Goal: Complete application form: Complete application form

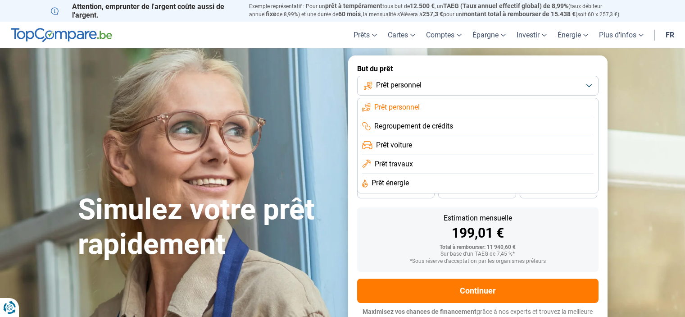
click at [398, 162] on span "Prêt travaux" at bounding box center [394, 164] width 38 height 10
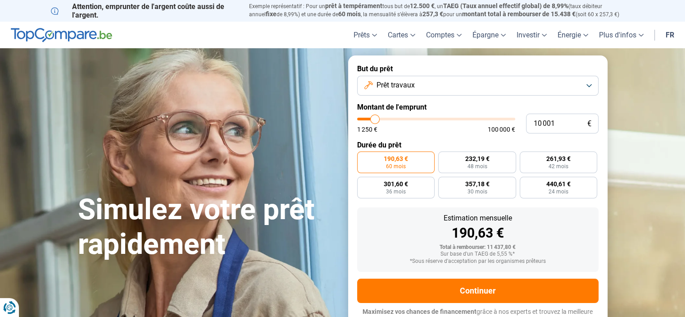
scroll to position [9, 0]
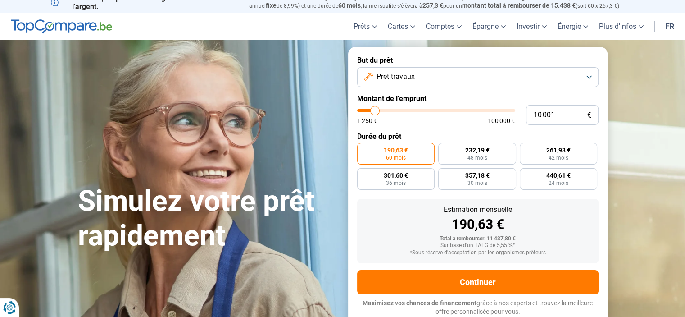
type input "12 750"
type input "12750"
type input "22 000"
type input "22000"
type input "35 250"
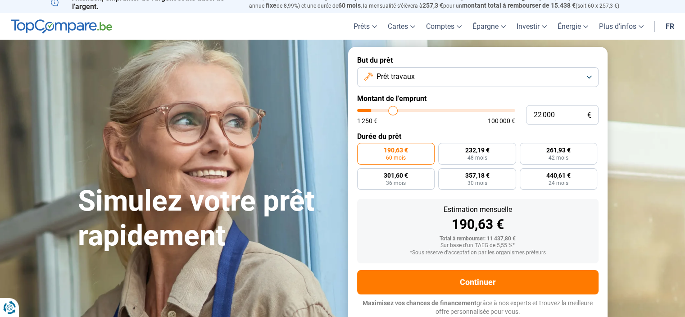
type input "35250"
type input "60 500"
type input "60500"
type input "74 750"
type input "74750"
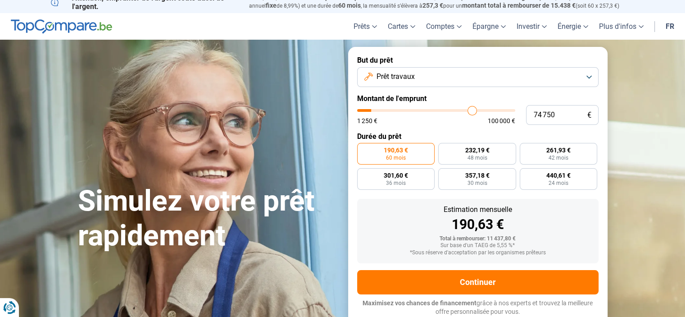
type input "83 500"
type input "83500"
type input "87 500"
type input "87500"
type input "88 250"
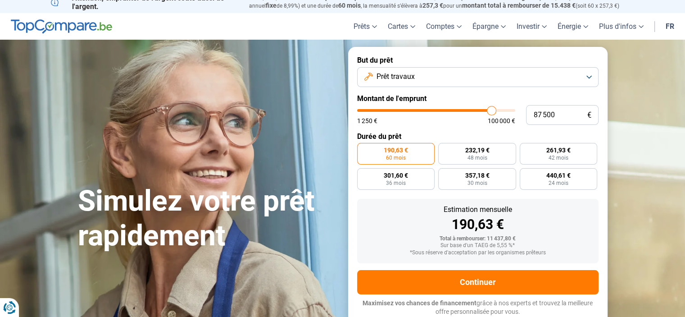
type input "88250"
type input "89 750"
type input "89750"
type input "93 750"
type input "93750"
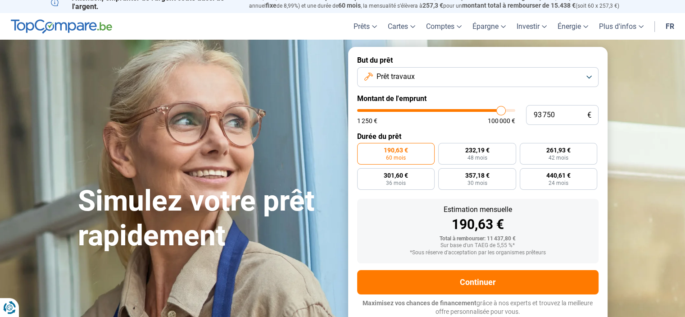
type input "97 750"
type input "97750"
type input "100 000"
drag, startPoint x: 375, startPoint y: 109, endPoint x: 530, endPoint y: 115, distance: 154.5
type input "100000"
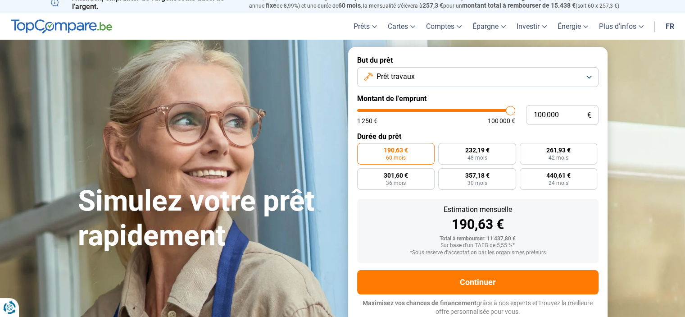
click at [515, 112] on input "range" at bounding box center [436, 110] width 158 height 3
radio input "false"
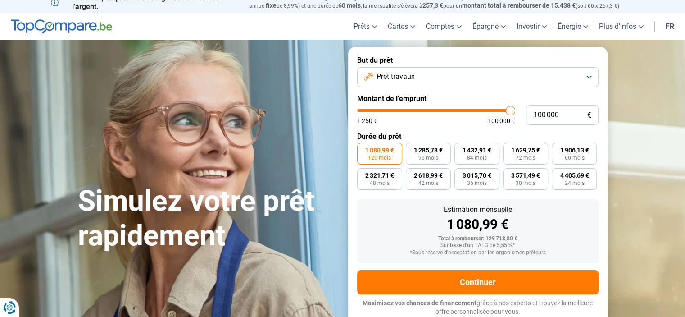
type input "99 750"
type input "99750"
type input "98 500"
type input "98500"
type input "96 750"
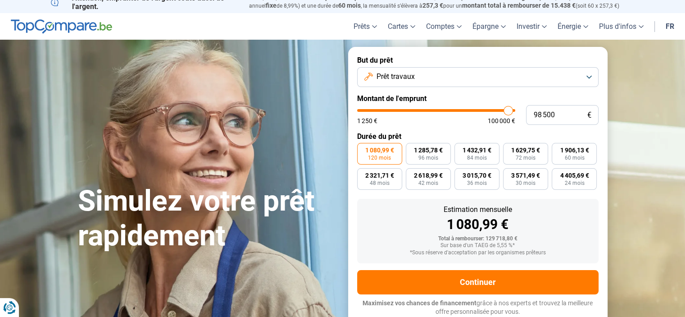
type input "96750"
type input "95 000"
type input "95000"
type input "93 000"
type input "93000"
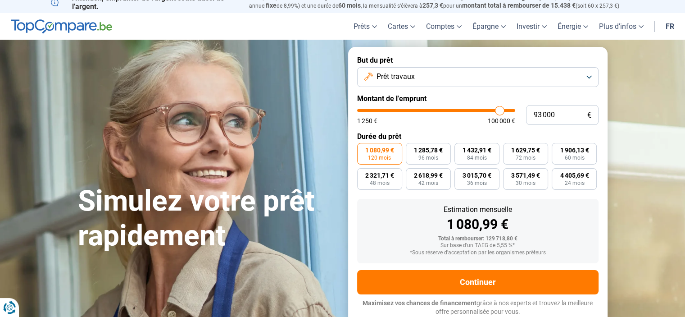
type input "91 250"
type input "91250"
type input "90 000"
type input "90000"
type input "89 250"
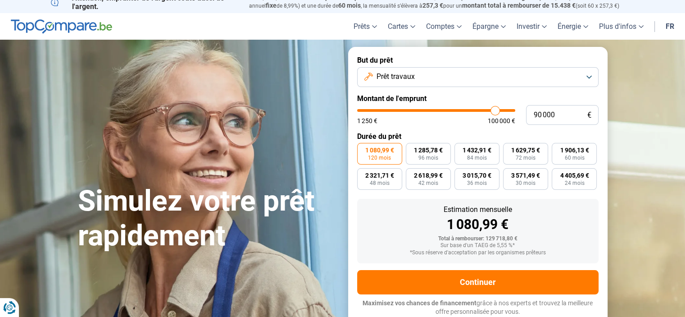
type input "89250"
type input "89 000"
type input "89000"
type input "88 500"
type input "88500"
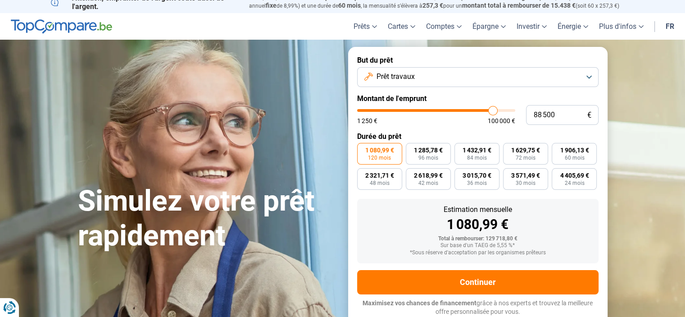
type input "88 000"
type input "88000"
type input "87 500"
type input "87500"
type input "86 500"
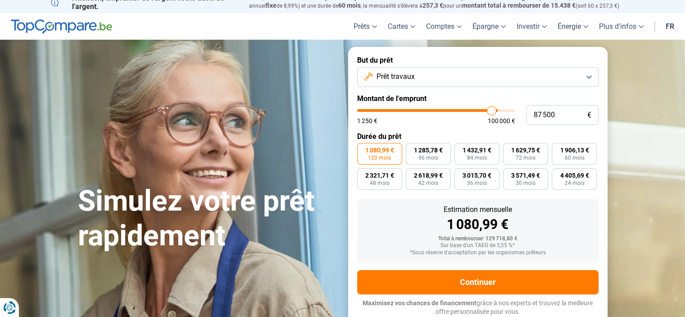
type input "86500"
type input "85 750"
type input "85750"
type input "85 500"
type input "85500"
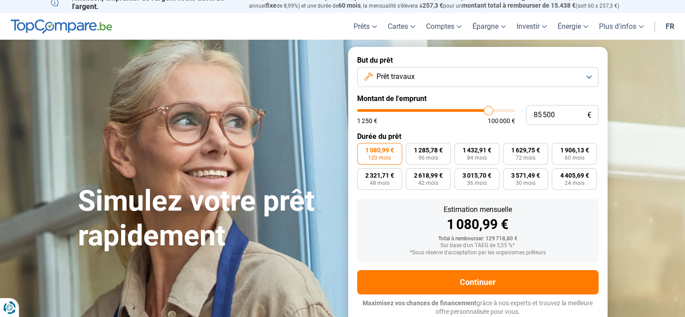
type input "84 750"
type input "84750"
type input "84 500"
type input "84500"
type input "84 250"
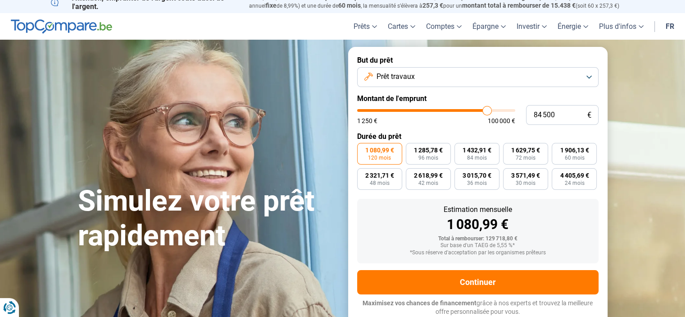
type input "84250"
type input "84 000"
type input "84000"
type input "83 750"
type input "83750"
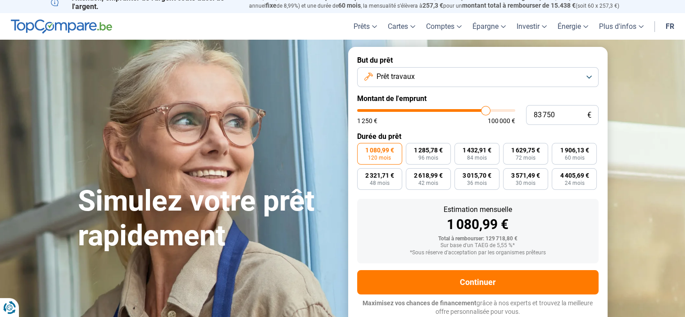
type input "83 500"
type input "83500"
type input "83 250"
type input "83250"
type input "83 000"
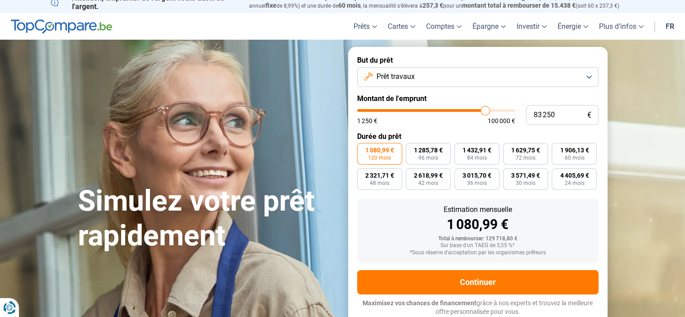
type input "83000"
type input "82 500"
type input "82500"
type input "82 250"
type input "82250"
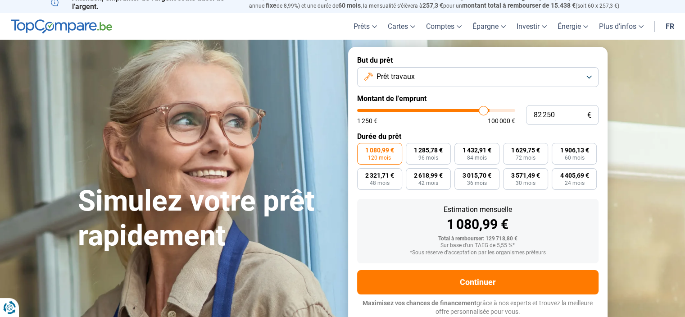
type input "82 000"
type input "82000"
type input "81 750"
type input "81750"
type input "81 250"
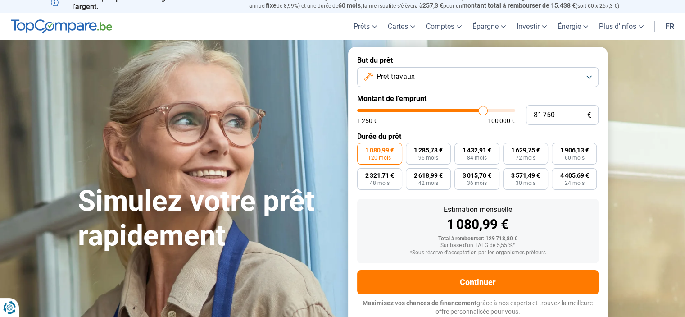
type input "81250"
type input "81 000"
type input "81000"
type input "80 500"
type input "80500"
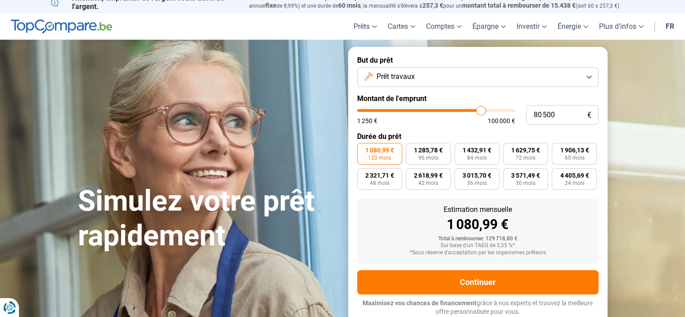
type input "80 250"
type input "80250"
type input "80 000"
drag, startPoint x: 510, startPoint y: 111, endPoint x: 480, endPoint y: 116, distance: 30.6
type input "80000"
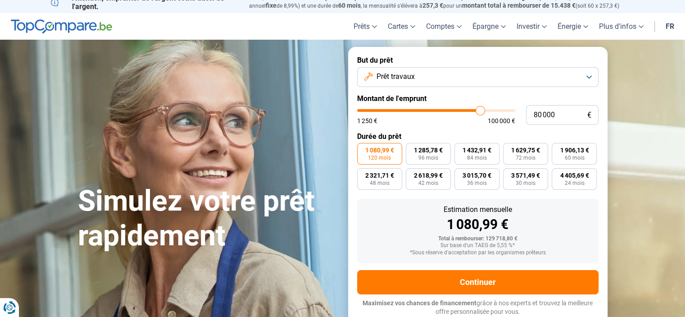
click at [480, 112] on input "range" at bounding box center [436, 110] width 158 height 3
type input "79 500"
type input "79500"
type input "79 250"
type input "79250"
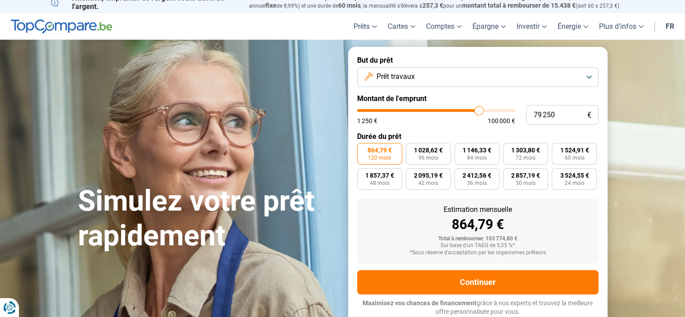
type input "79 000"
type input "79000"
type input "78 750"
type input "78750"
type input "78 500"
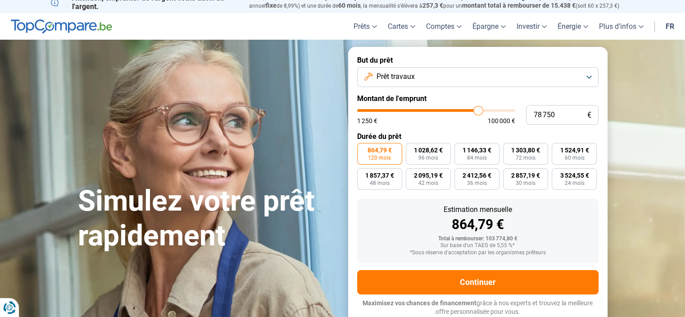
type input "78500"
type input "78 250"
type input "78250"
type input "78 000"
type input "78000"
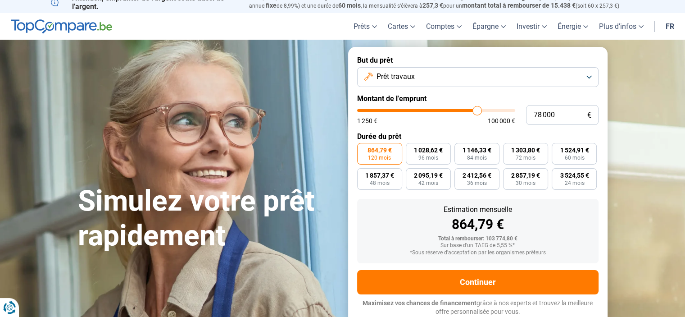
type input "77 750"
type input "77750"
type input "77 500"
type input "77500"
type input "77 250"
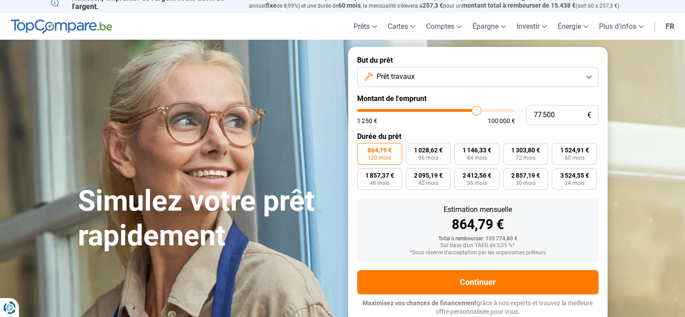
type input "77250"
type input "76 750"
type input "76750"
type input "76 500"
type input "76500"
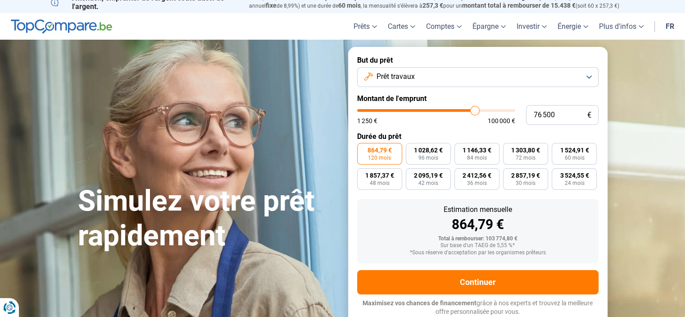
type input "76 250"
type input "76250"
type input "76 000"
type input "76000"
type input "75 750"
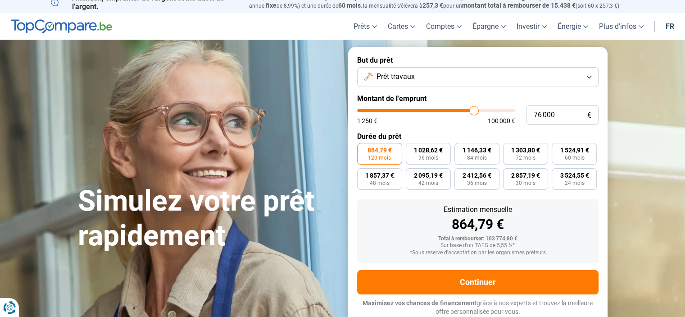
type input "75750"
type input "75 500"
type input "75500"
type input "75 000"
type input "75000"
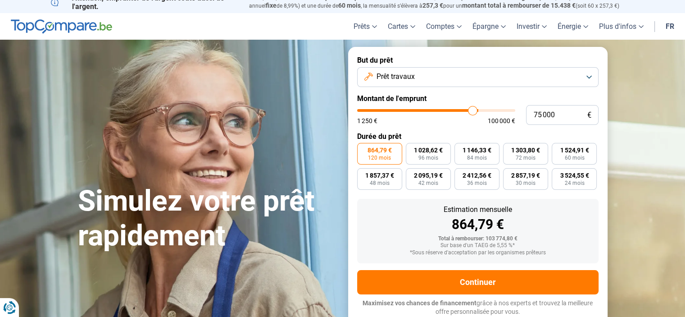
type input "74 750"
type input "74750"
type input "74 500"
type input "74500"
type input "74 250"
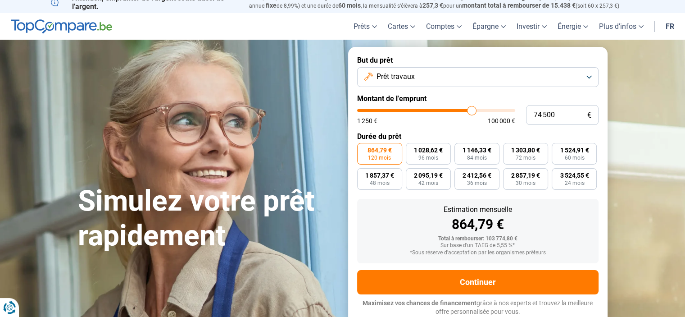
type input "74250"
type input "73 750"
type input "73750"
type input "73 500"
type input "73500"
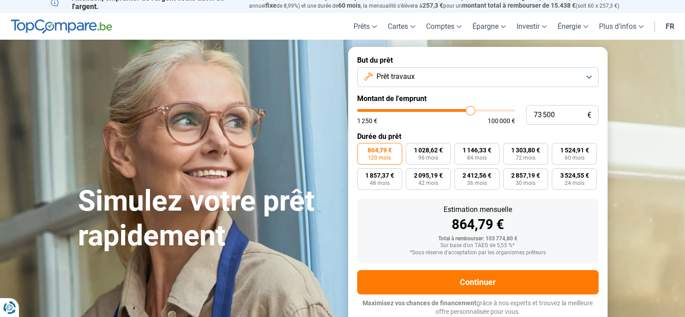
type input "73 250"
type input "73250"
type input "73 000"
type input "73000"
type input "72 750"
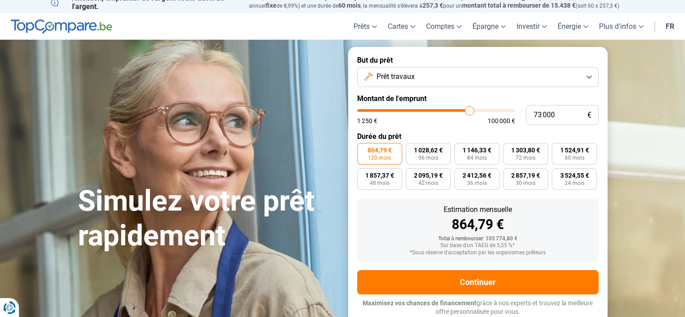
type input "72750"
type input "72 500"
type input "72500"
type input "72 250"
type input "72250"
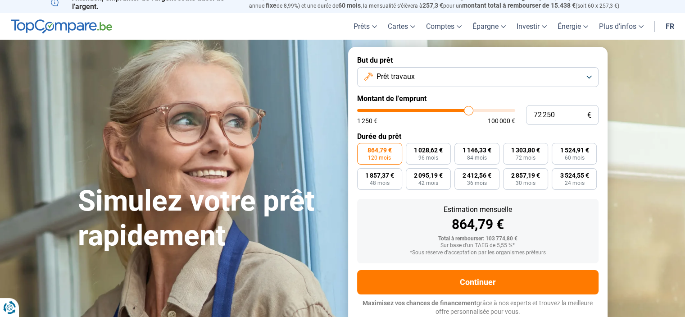
type input "71 750"
type input "71750"
type input "71 250"
type input "71250"
type input "70 500"
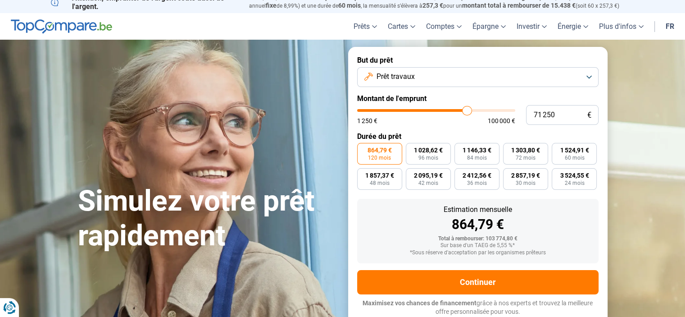
type input "70500"
type input "69 750"
type input "69750"
type input "69 500"
type input "69500"
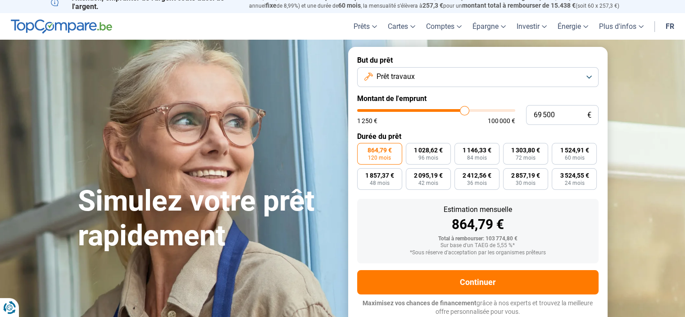
type input "69 250"
type input "69250"
type input "69 000"
type input "69000"
type input "68 750"
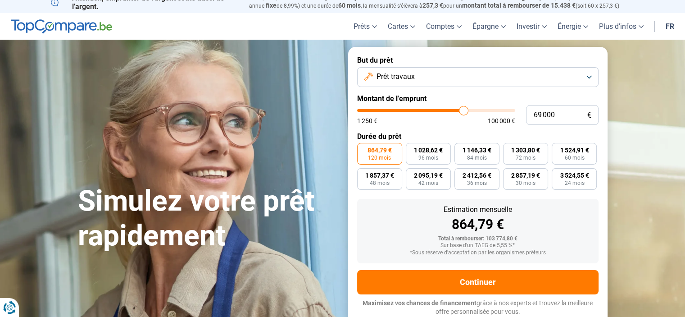
type input "68750"
type input "68 500"
type input "68500"
type input "68 250"
type input "68250"
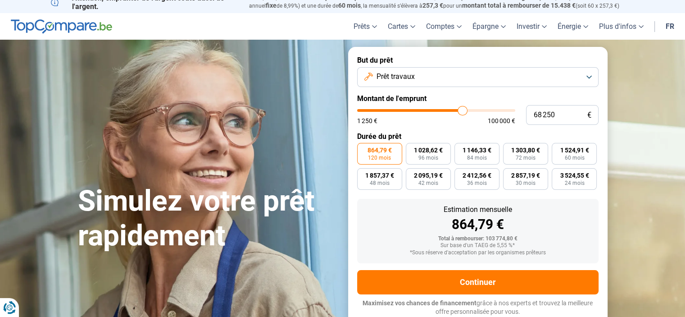
type input "67 750"
type input "67750"
type input "67 500"
type input "67500"
type input "67 250"
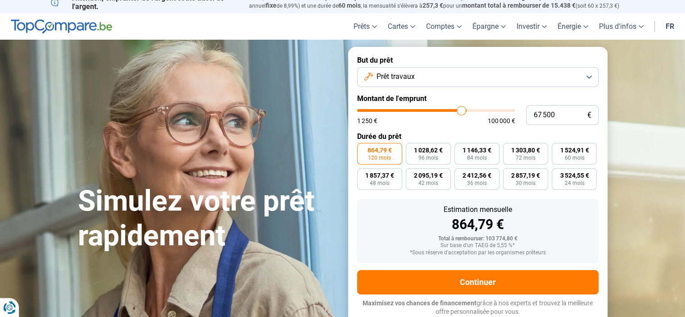
type input "67250"
type input "67 000"
type input "67000"
type input "66 750"
type input "66750"
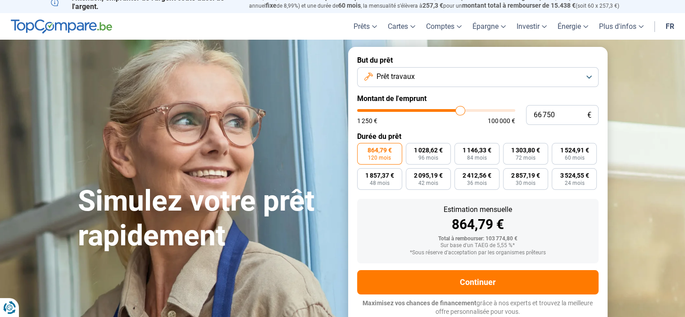
type input "66 500"
type input "66500"
type input "66 250"
type input "66250"
type input "66 000"
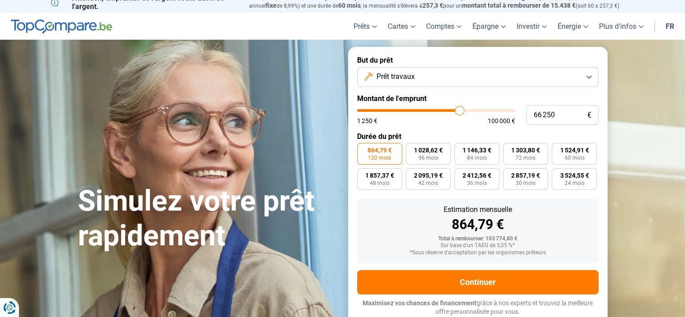
type input "66000"
type input "65 750"
type input "65750"
type input "65 500"
type input "65500"
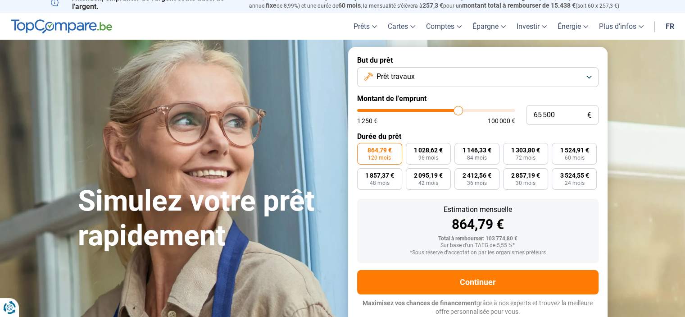
type input "65 250"
type input "65250"
type input "65 000"
type input "65000"
type input "64 750"
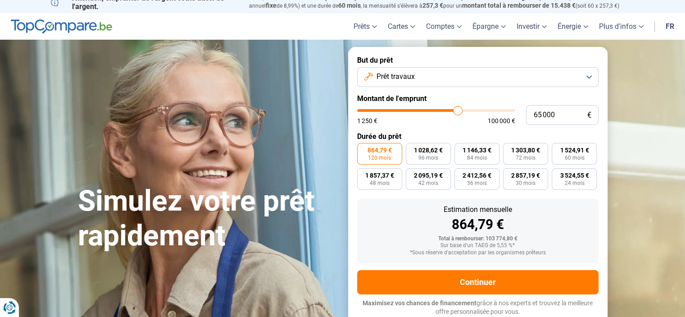
type input "64750"
type input "64 500"
type input "64500"
type input "64 750"
type input "64750"
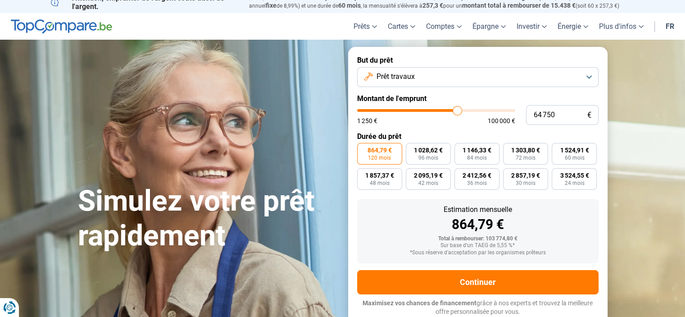
type input "65 000"
type input "65000"
type input "65 250"
type input "65250"
type input "65 750"
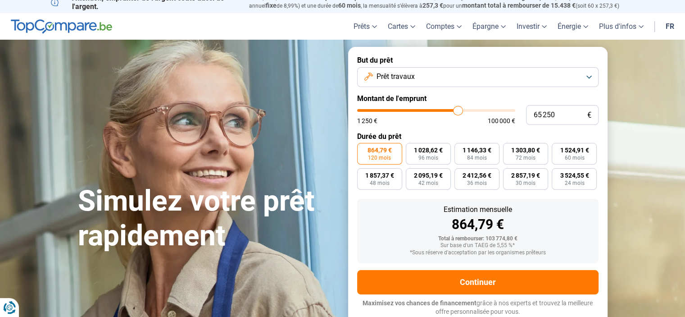
type input "65750"
type input "66 000"
drag, startPoint x: 479, startPoint y: 110, endPoint x: 457, endPoint y: 113, distance: 21.9
click at [457, 112] on input "range" at bounding box center [436, 110] width 158 height 3
drag, startPoint x: 457, startPoint y: 113, endPoint x: 472, endPoint y: 122, distance: 16.5
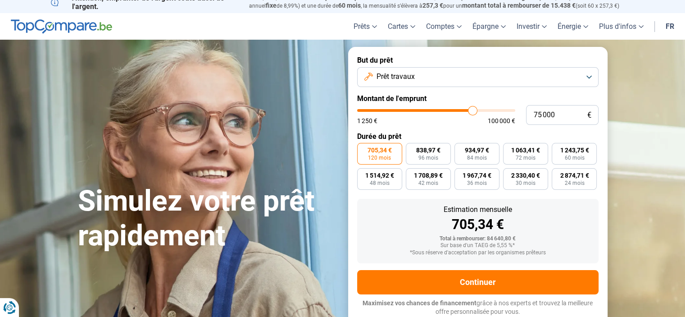
click at [472, 112] on input "range" at bounding box center [436, 110] width 158 height 3
click at [535, 114] on input "75 000" at bounding box center [562, 115] width 72 height 20
click at [534, 114] on input "85 000" at bounding box center [562, 115] width 72 height 20
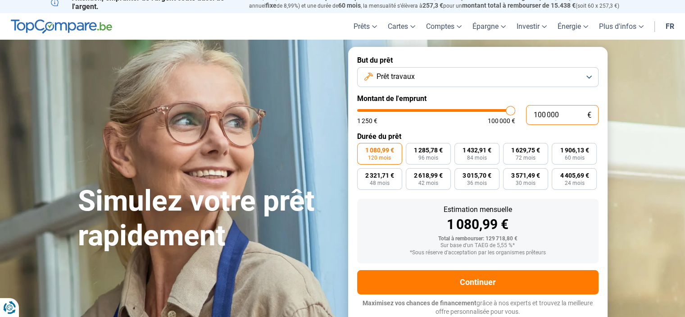
click at [533, 116] on input "100 000" at bounding box center [562, 115] width 72 height 20
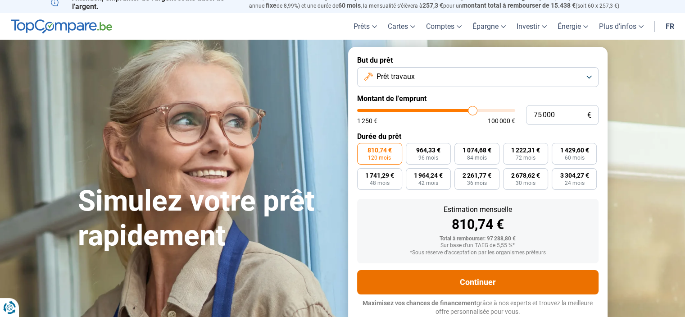
click at [479, 281] on button "Continuer" at bounding box center [477, 282] width 241 height 24
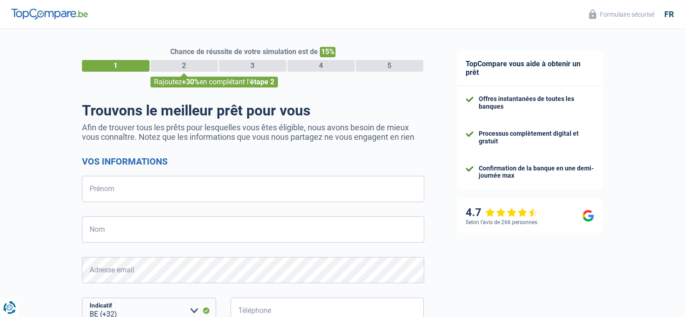
select select "32"
